Goal: Information Seeking & Learning: Learn about a topic

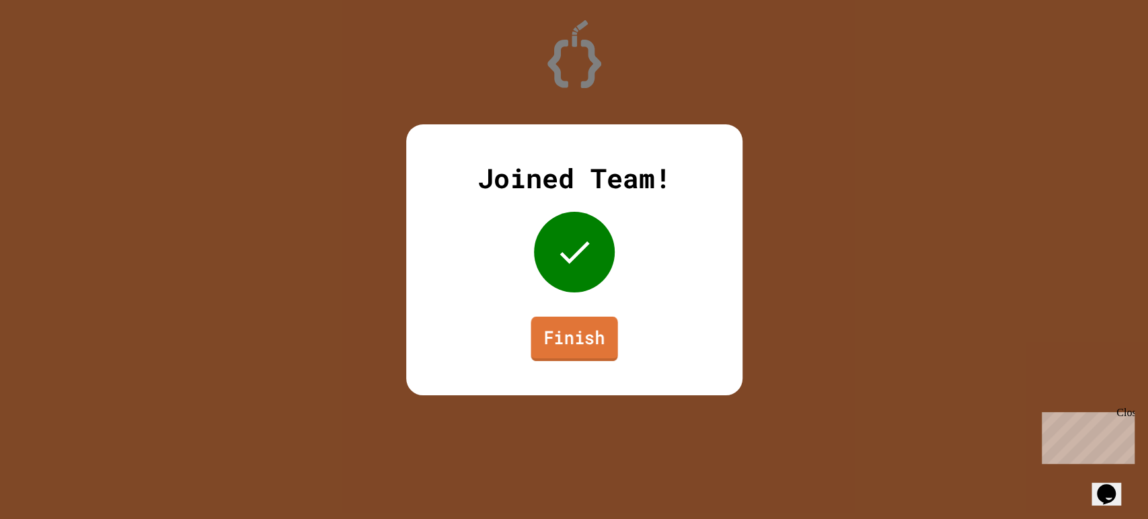
click at [571, 343] on link "Finish" at bounding box center [573, 338] width 87 height 44
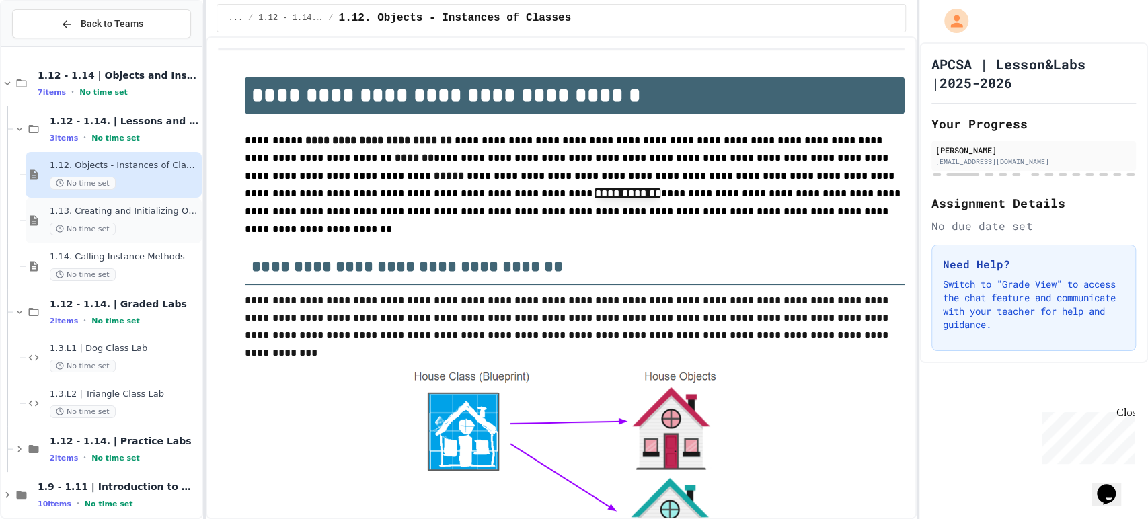
click at [143, 215] on span "1.13. Creating and Initializing Objects: Constructors" at bounding box center [124, 211] width 149 height 11
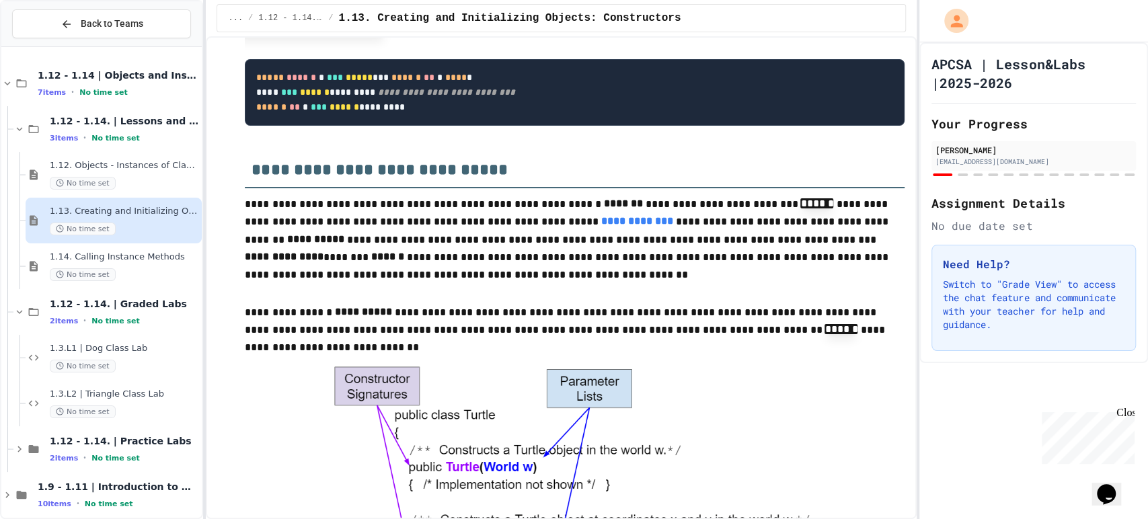
scroll to position [7263, 0]
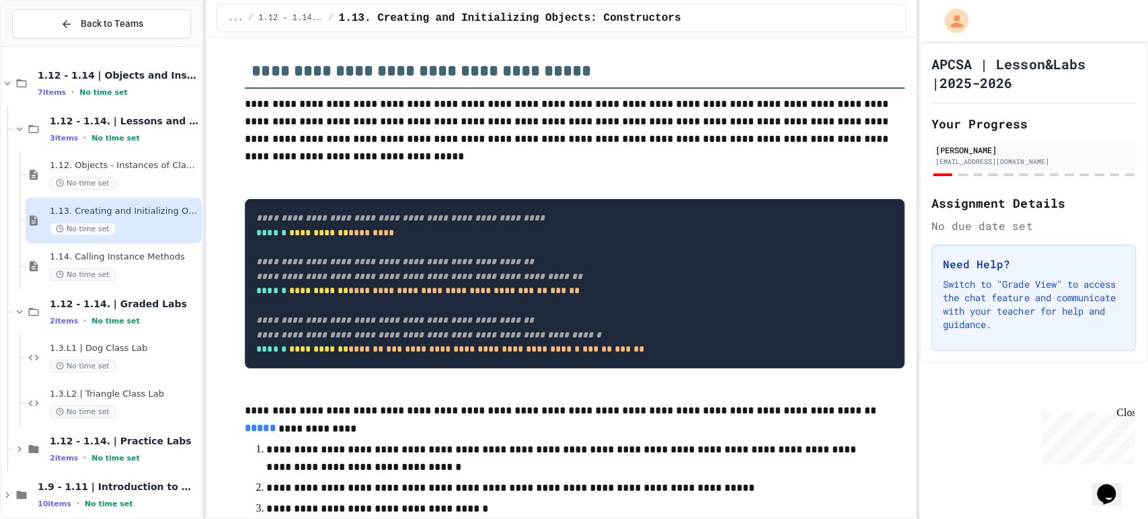
drag, startPoint x: 604, startPoint y: 214, endPoint x: 582, endPoint y: 234, distance: 29.5
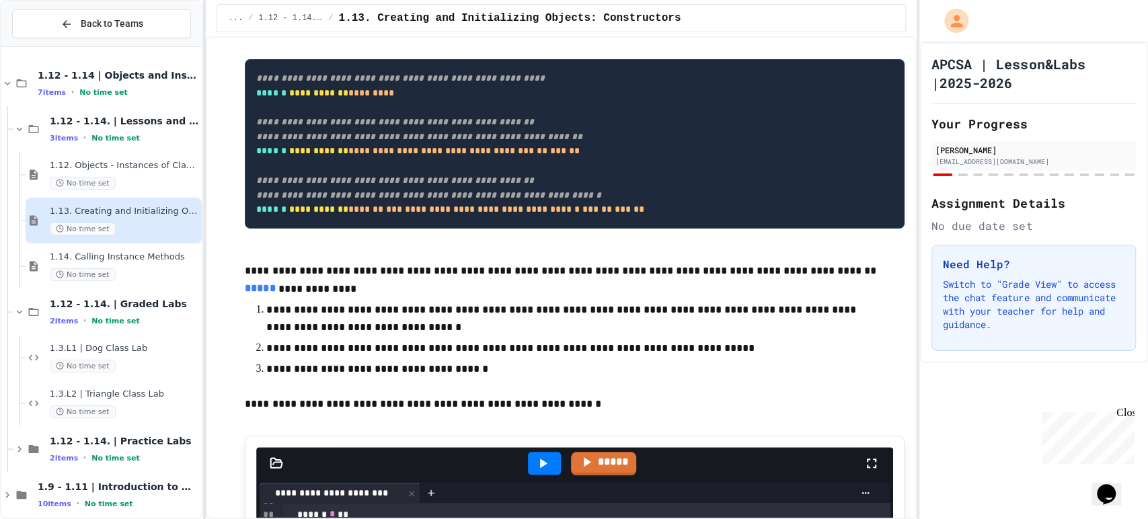
scroll to position [7481, 0]
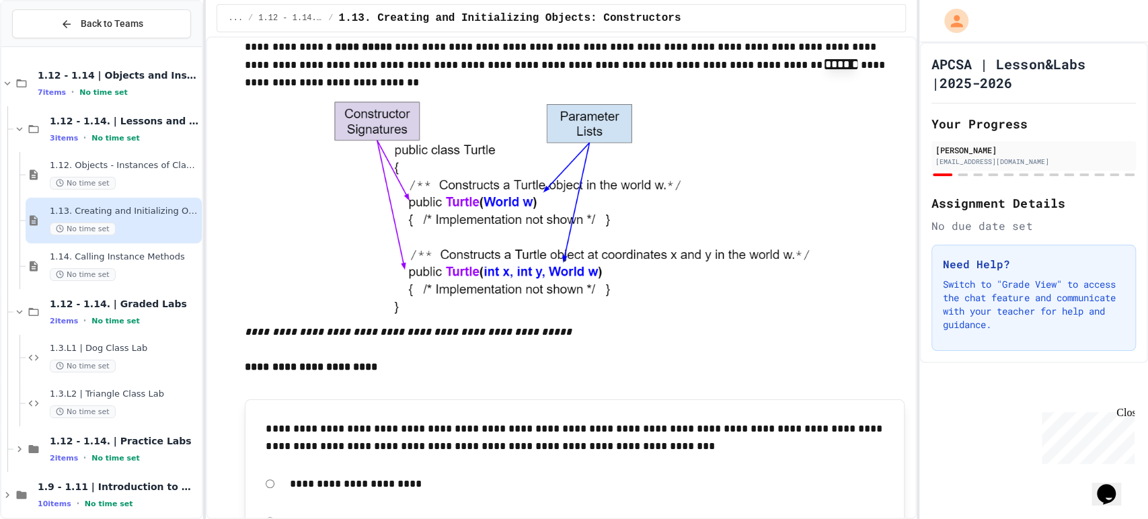
scroll to position [3809, 0]
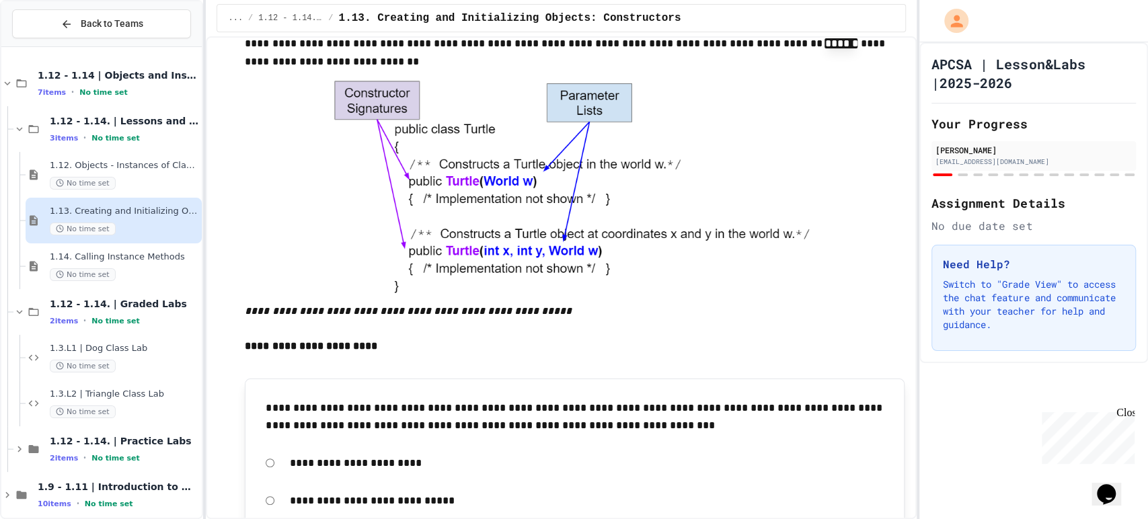
click at [577, 303] on img at bounding box center [574, 187] width 495 height 231
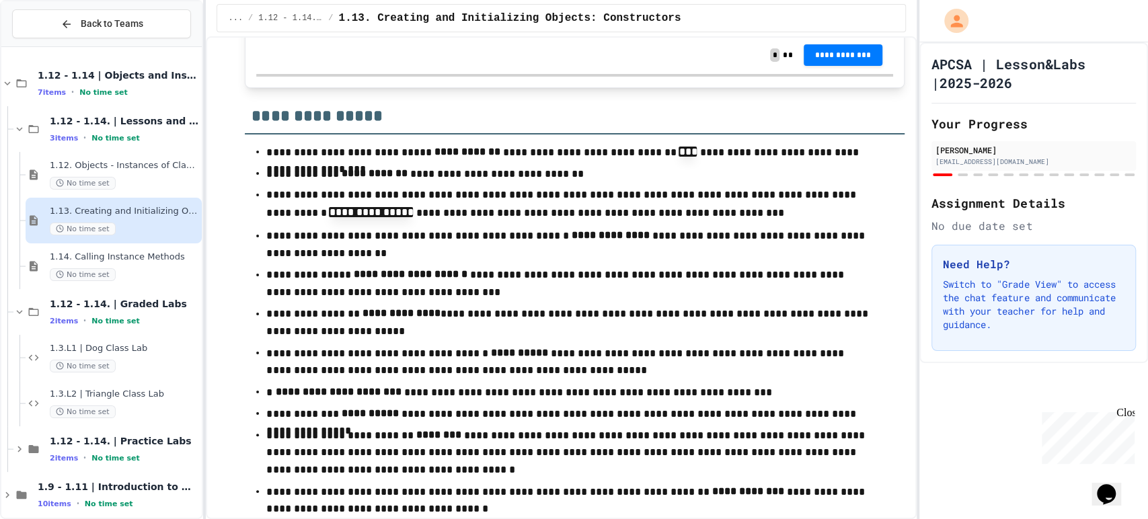
scroll to position [3364, 0]
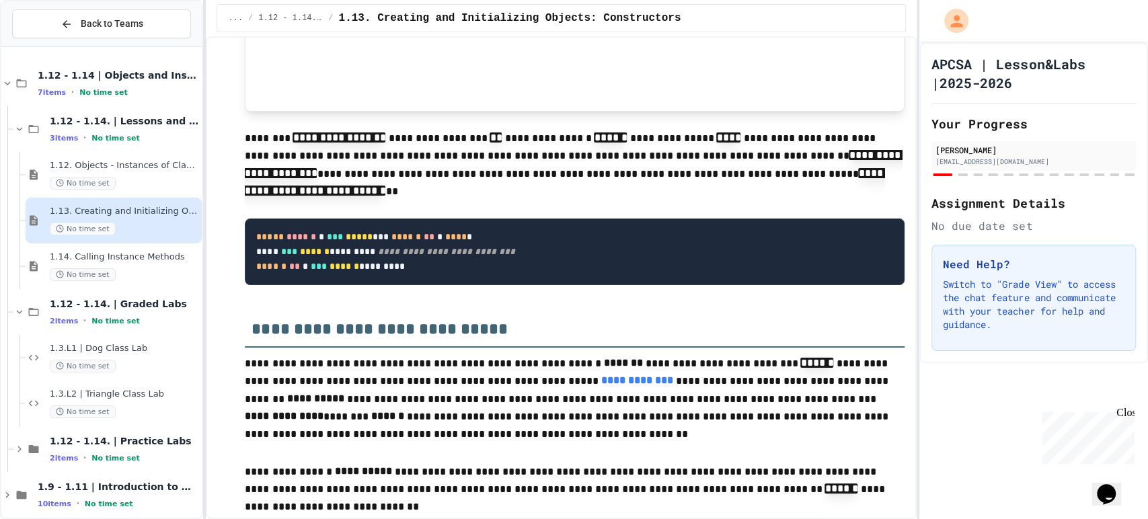
click at [381, 256] on pre "**********" at bounding box center [575, 252] width 660 height 67
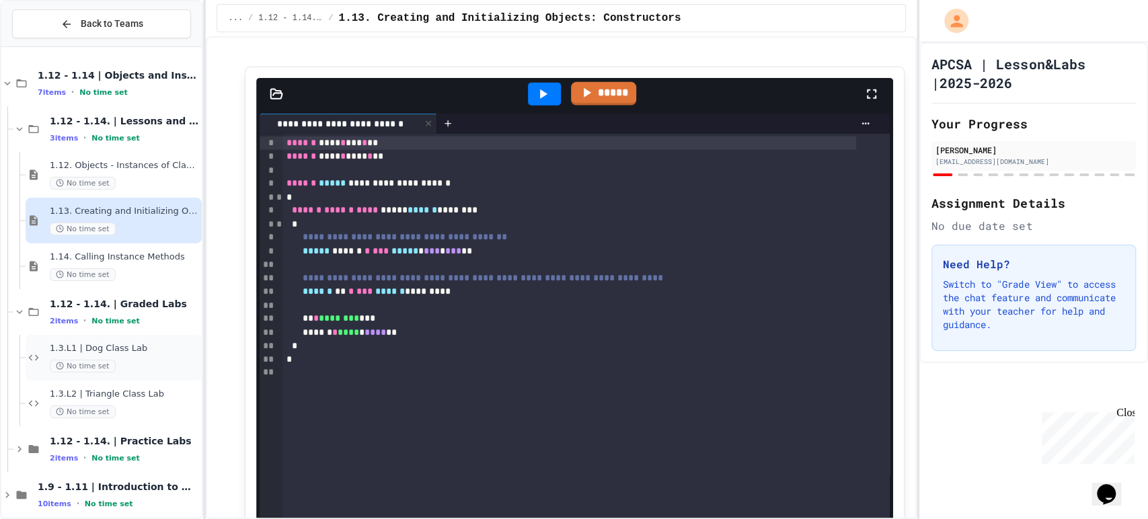
scroll to position [6733, 0]
